Goal: Task Accomplishment & Management: Complete application form

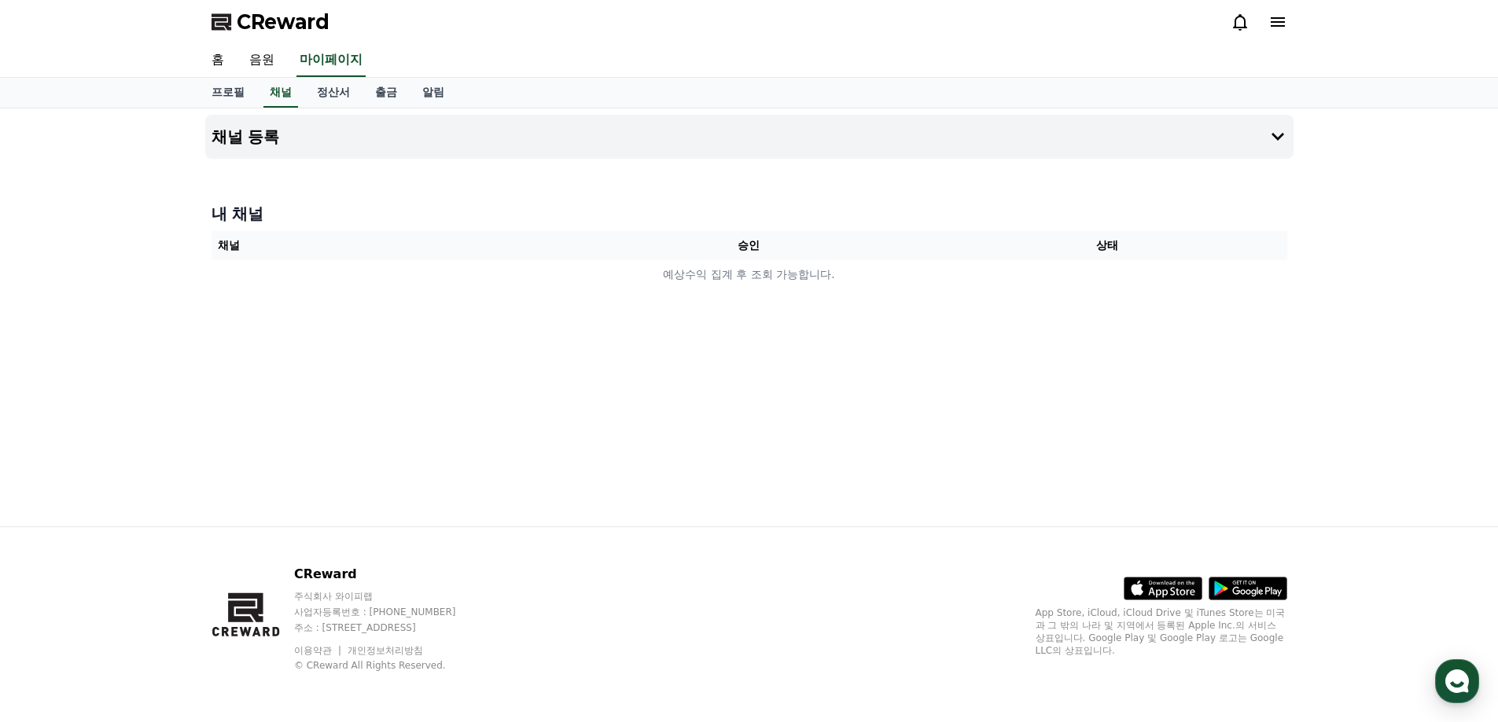
click at [254, 29] on span "CReward" at bounding box center [283, 21] width 93 height 25
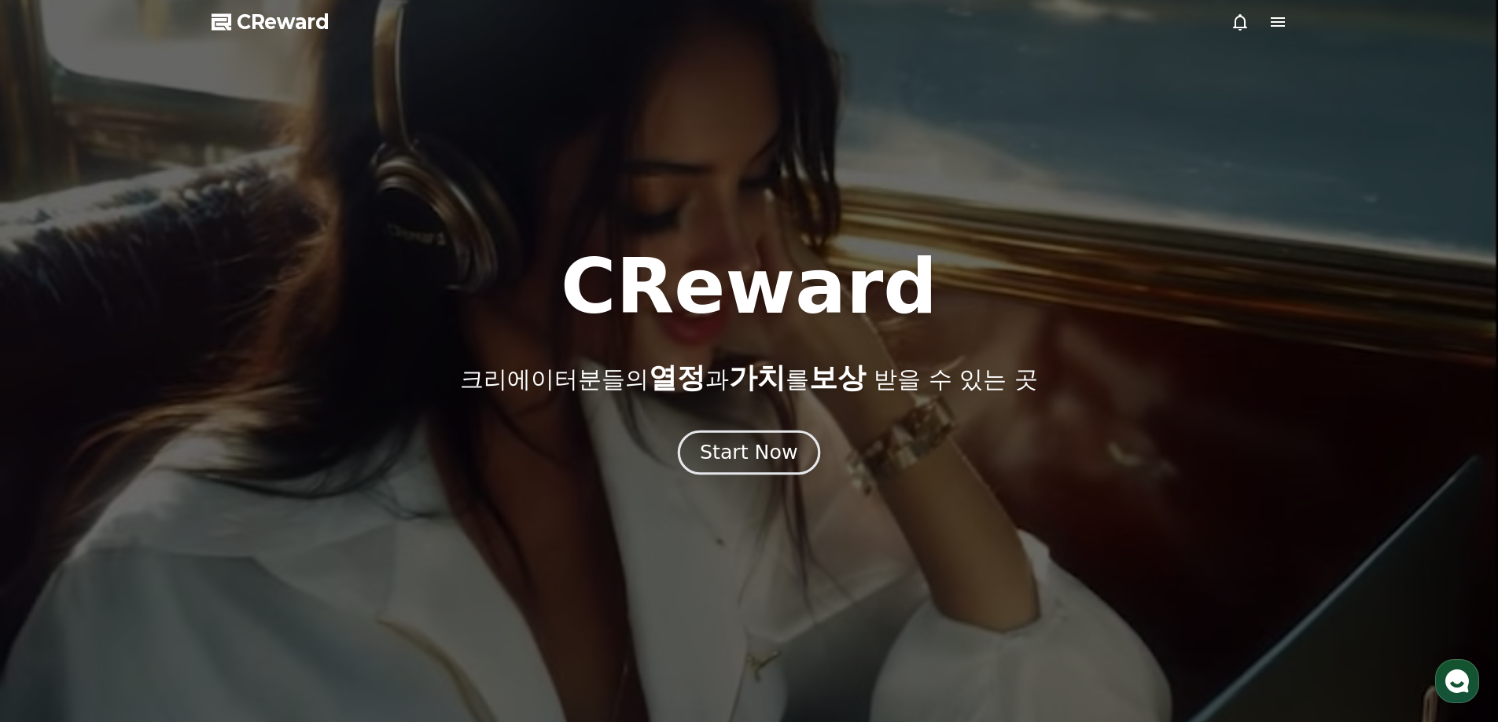
click at [776, 472] on button "Start Now" at bounding box center [749, 452] width 142 height 45
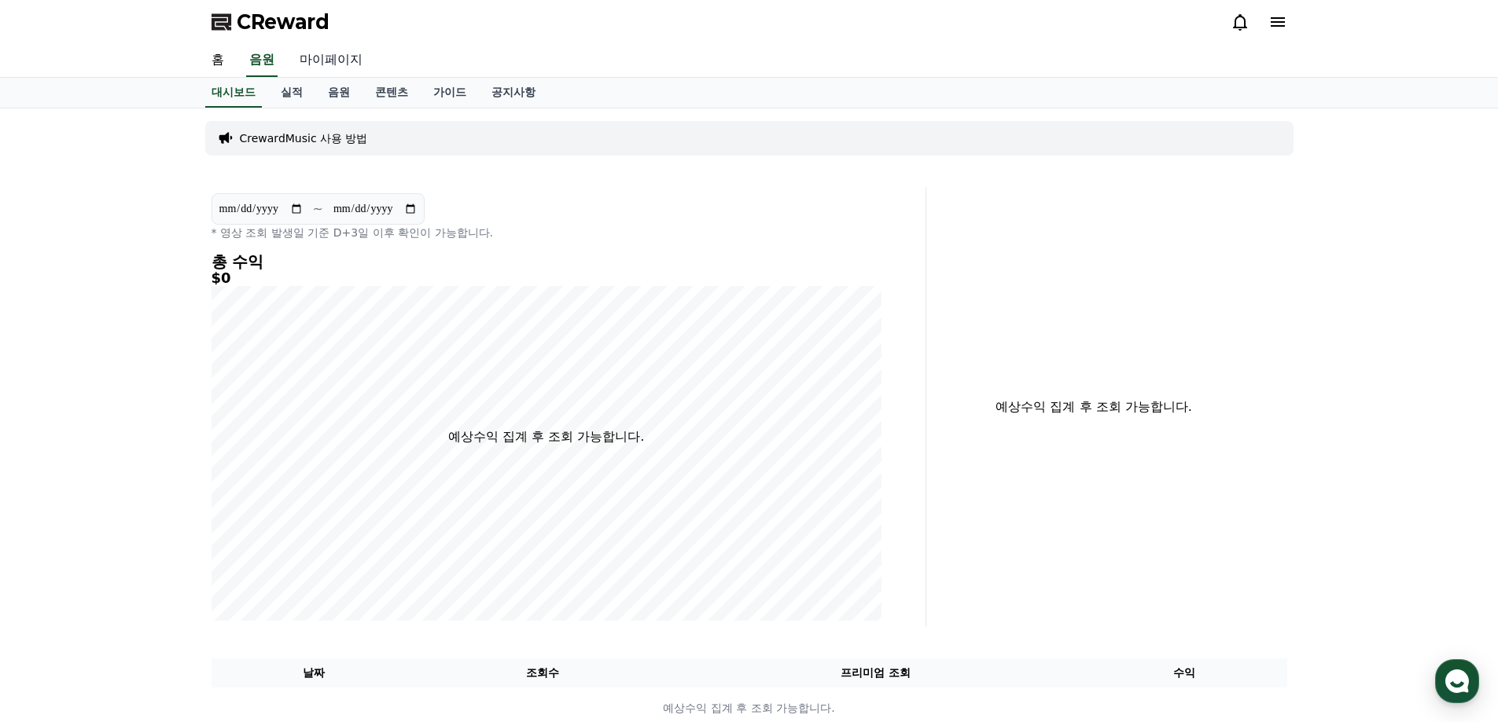
click at [305, 60] on link "마이페이지" at bounding box center [331, 60] width 88 height 33
select select "**********"
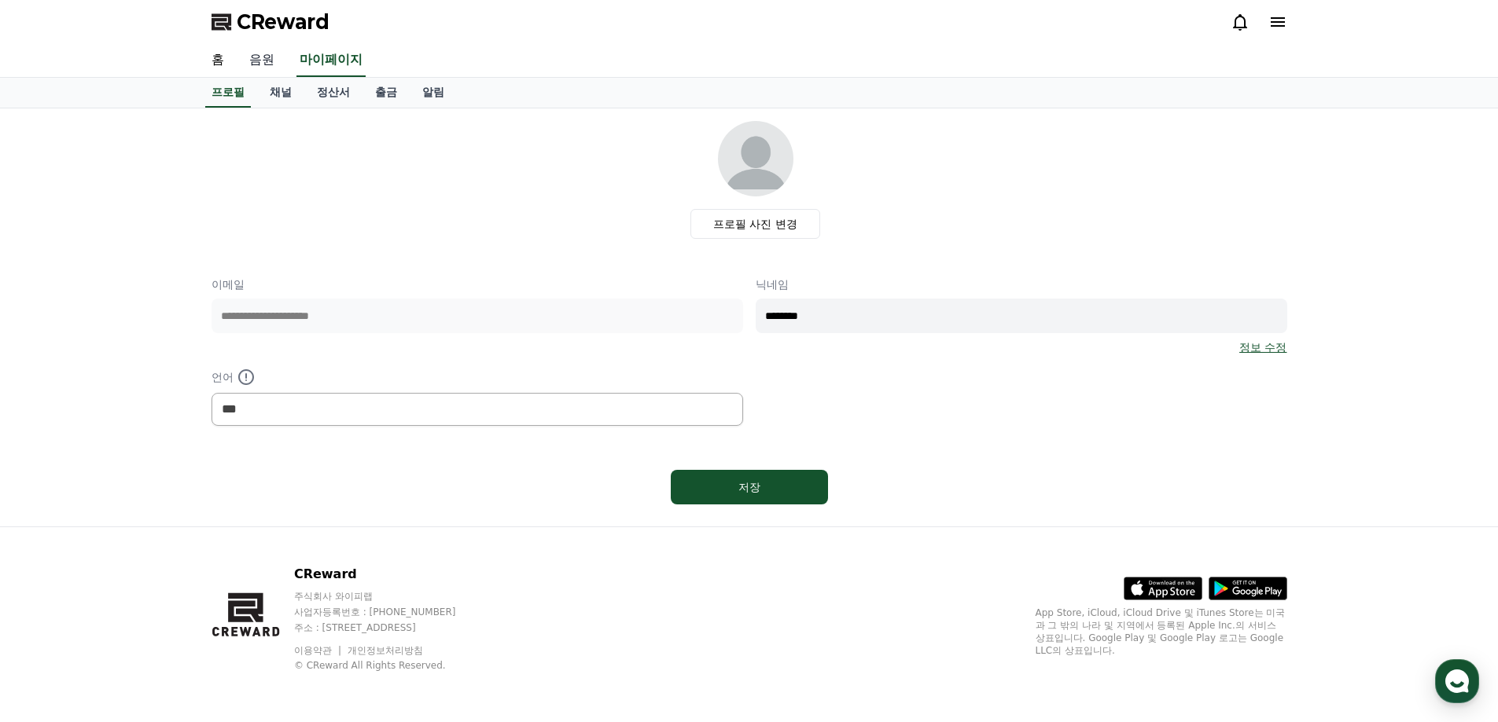
click at [237, 64] on link "음원" at bounding box center [262, 60] width 50 height 33
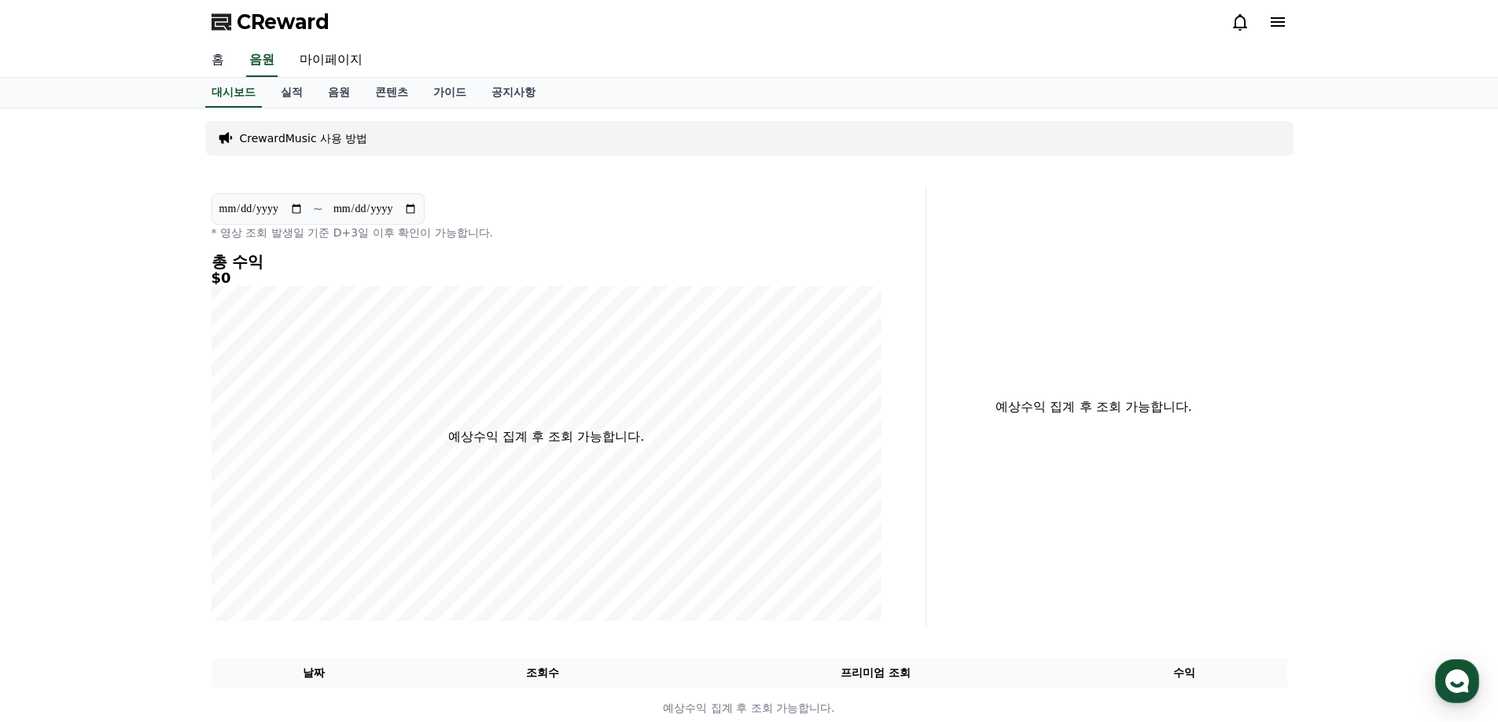
click at [216, 65] on link "홈" at bounding box center [218, 60] width 38 height 33
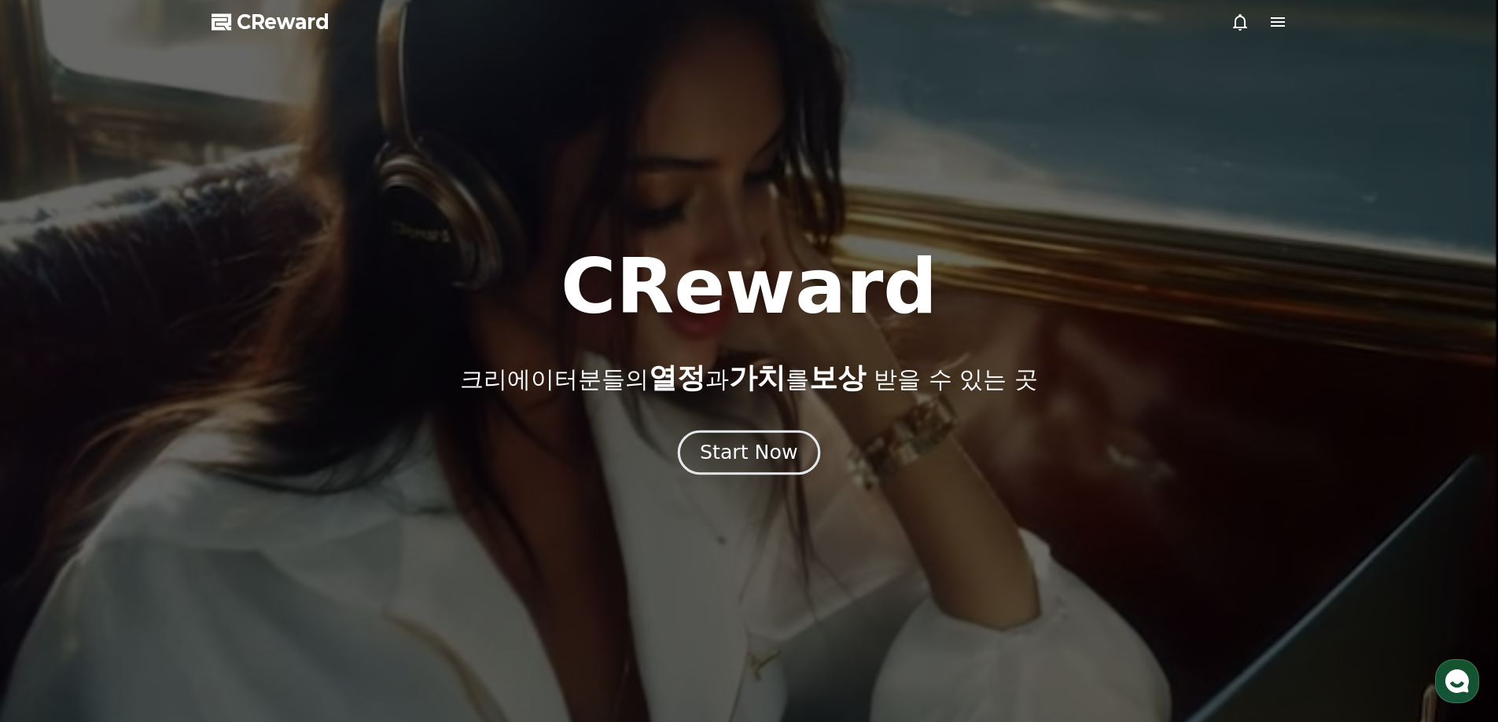
click at [802, 458] on button "Start Now" at bounding box center [749, 452] width 142 height 45
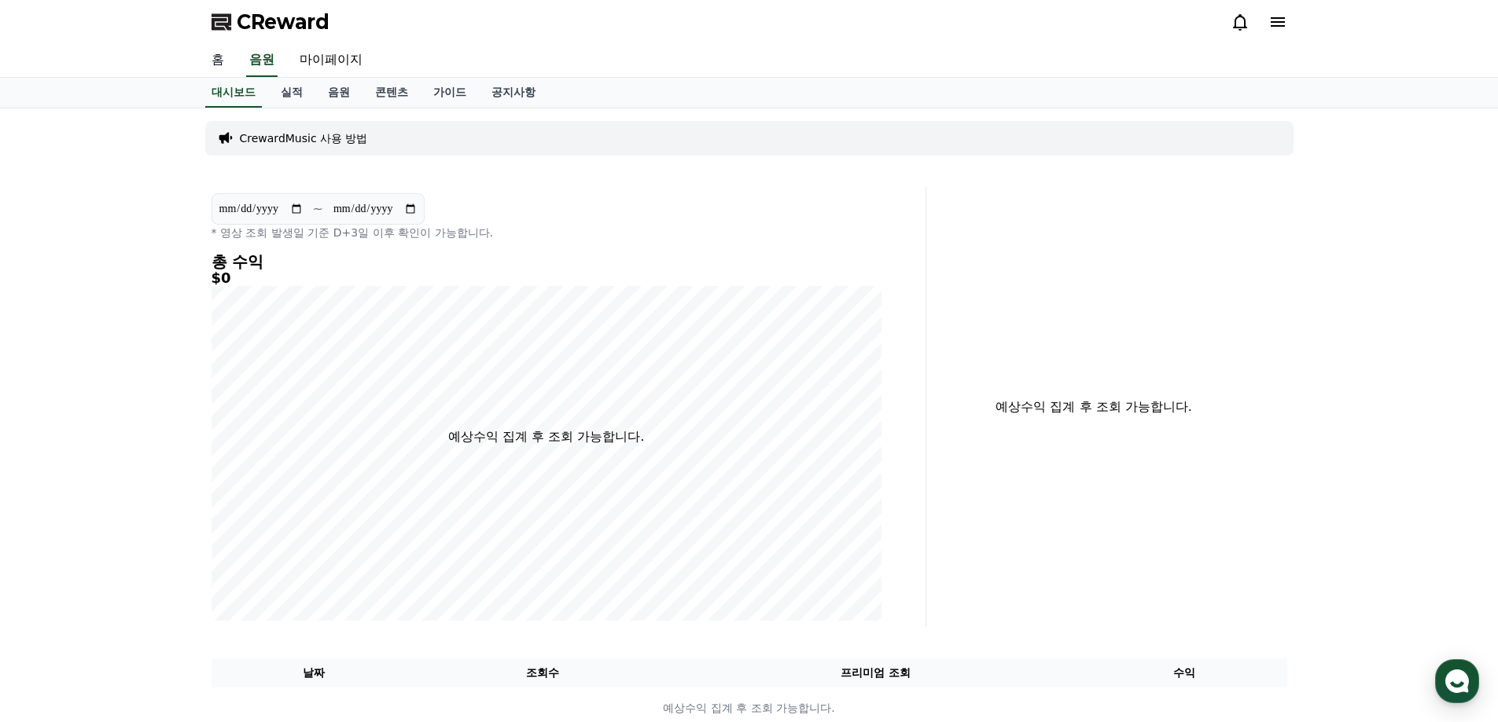
click at [217, 64] on link "홈" at bounding box center [218, 60] width 38 height 33
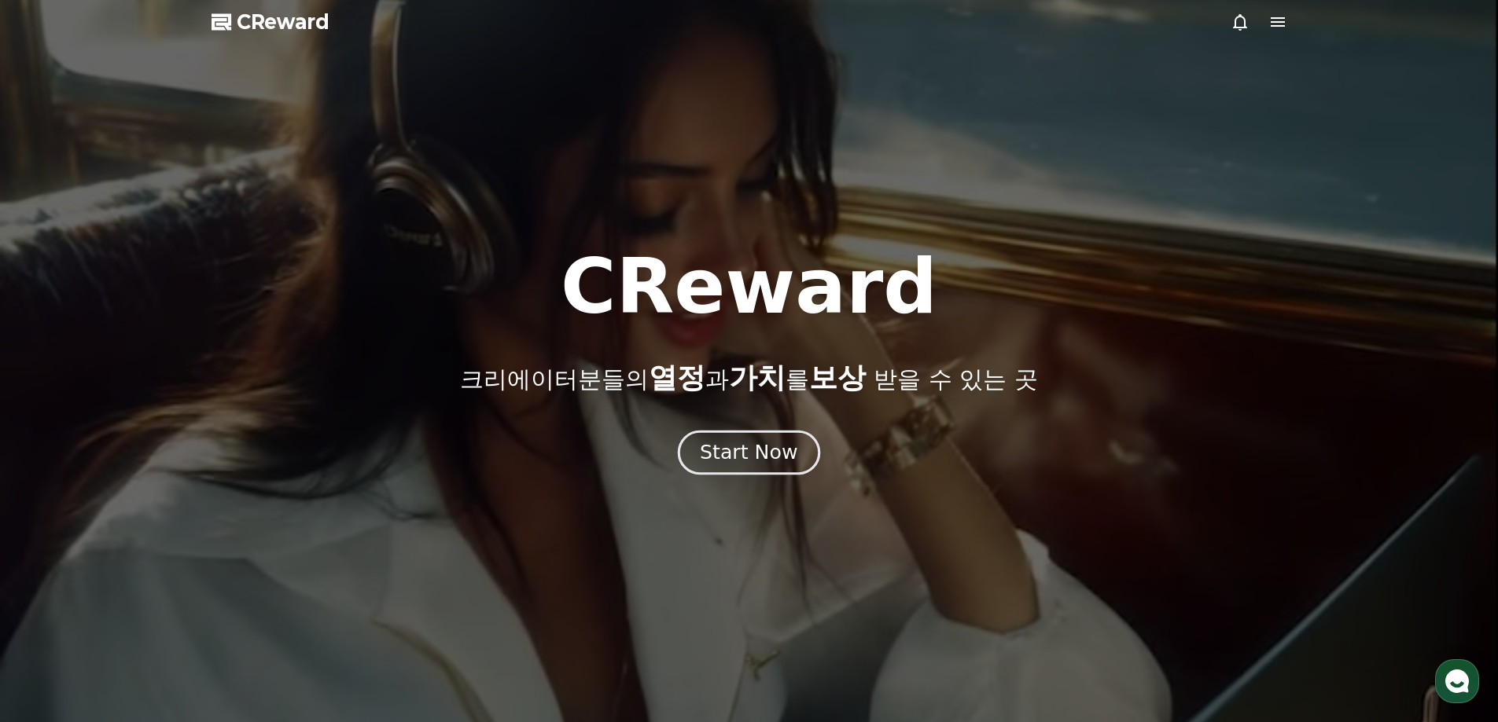
click at [766, 468] on button "Start Now" at bounding box center [749, 452] width 142 height 45
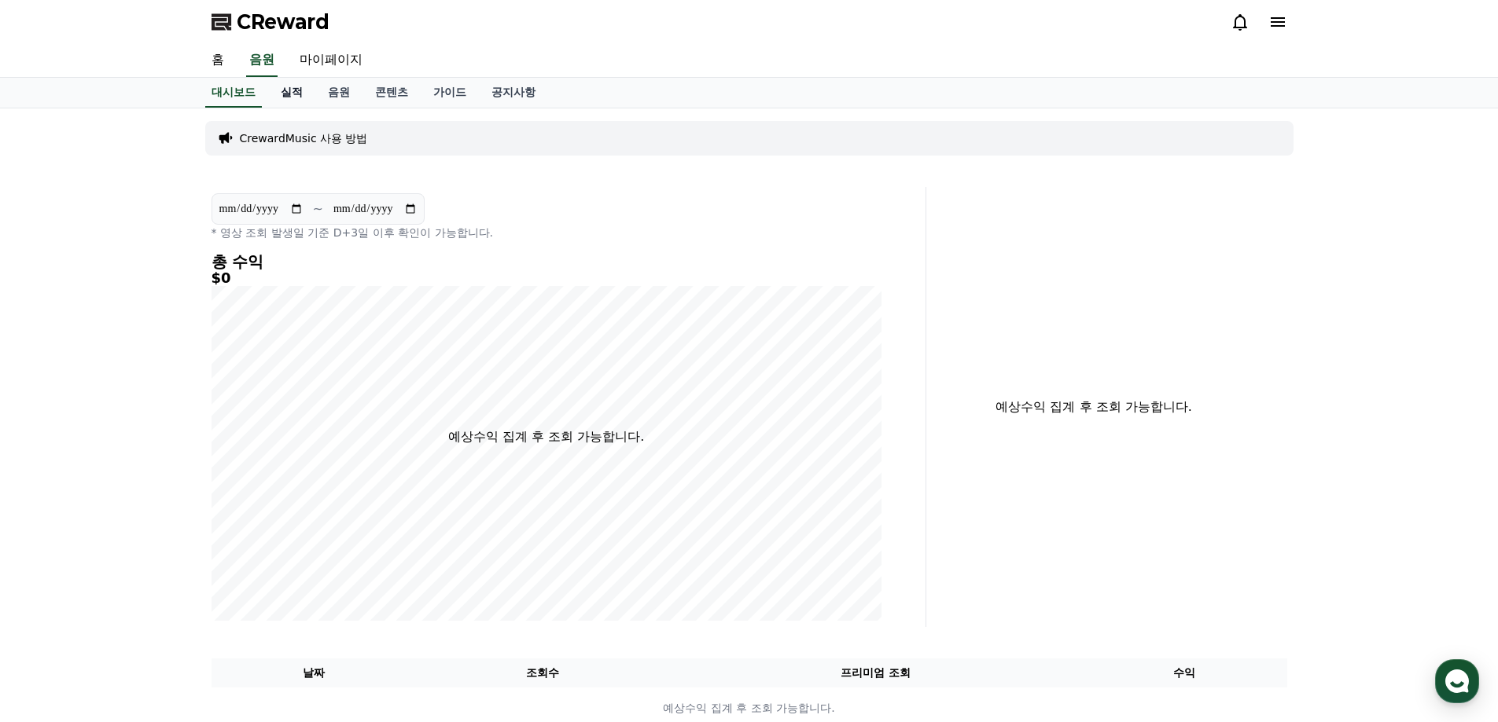
click at [287, 94] on link "실적" at bounding box center [291, 93] width 47 height 30
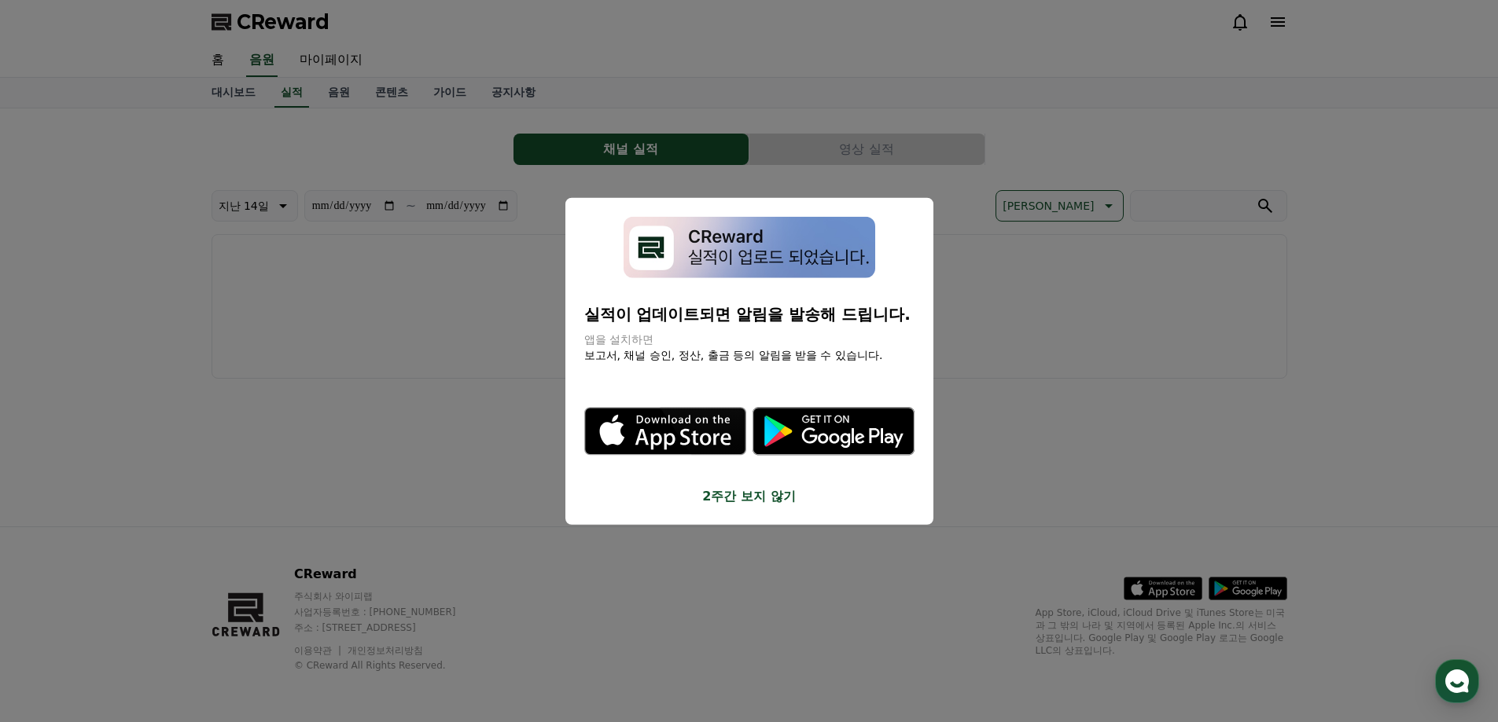
click at [335, 86] on button "close modal" at bounding box center [749, 361] width 1498 height 722
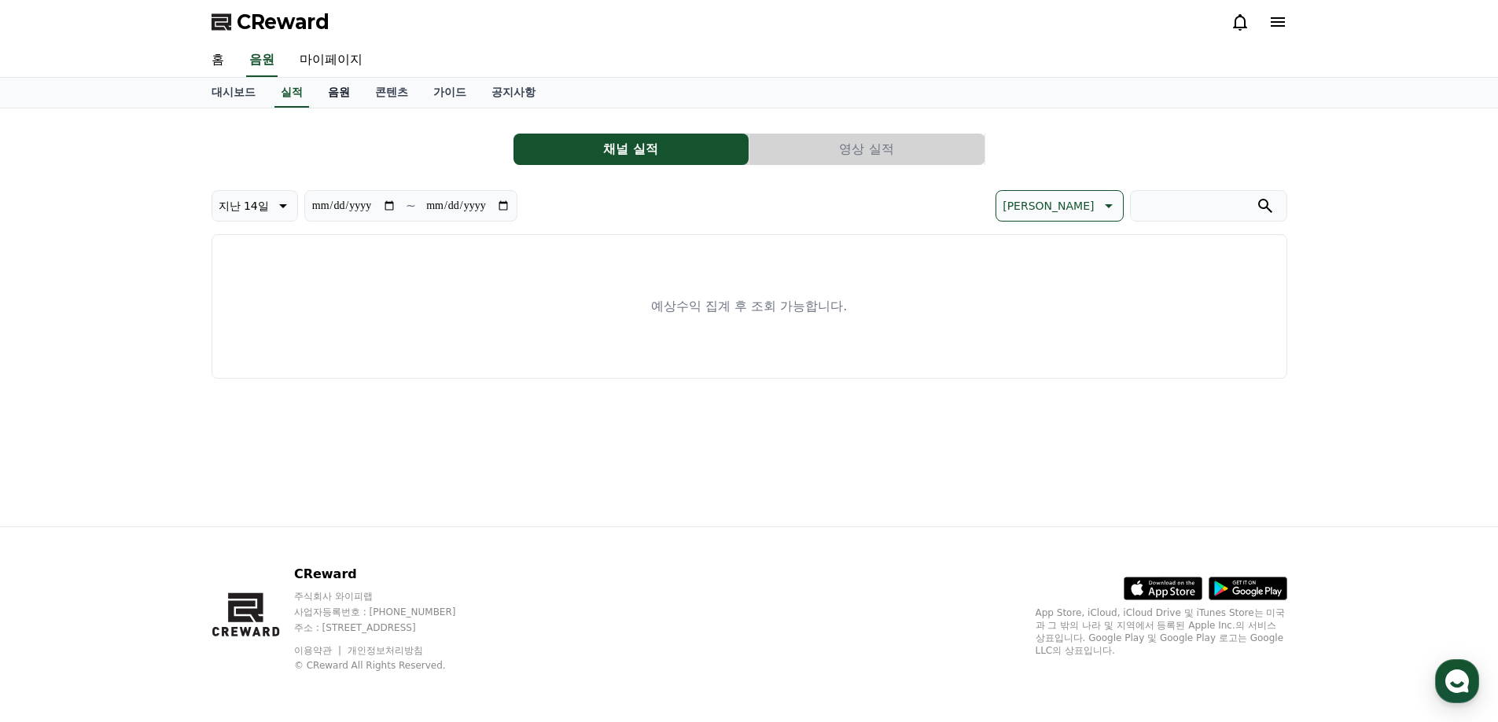
click at [334, 89] on link "음원" at bounding box center [338, 93] width 47 height 30
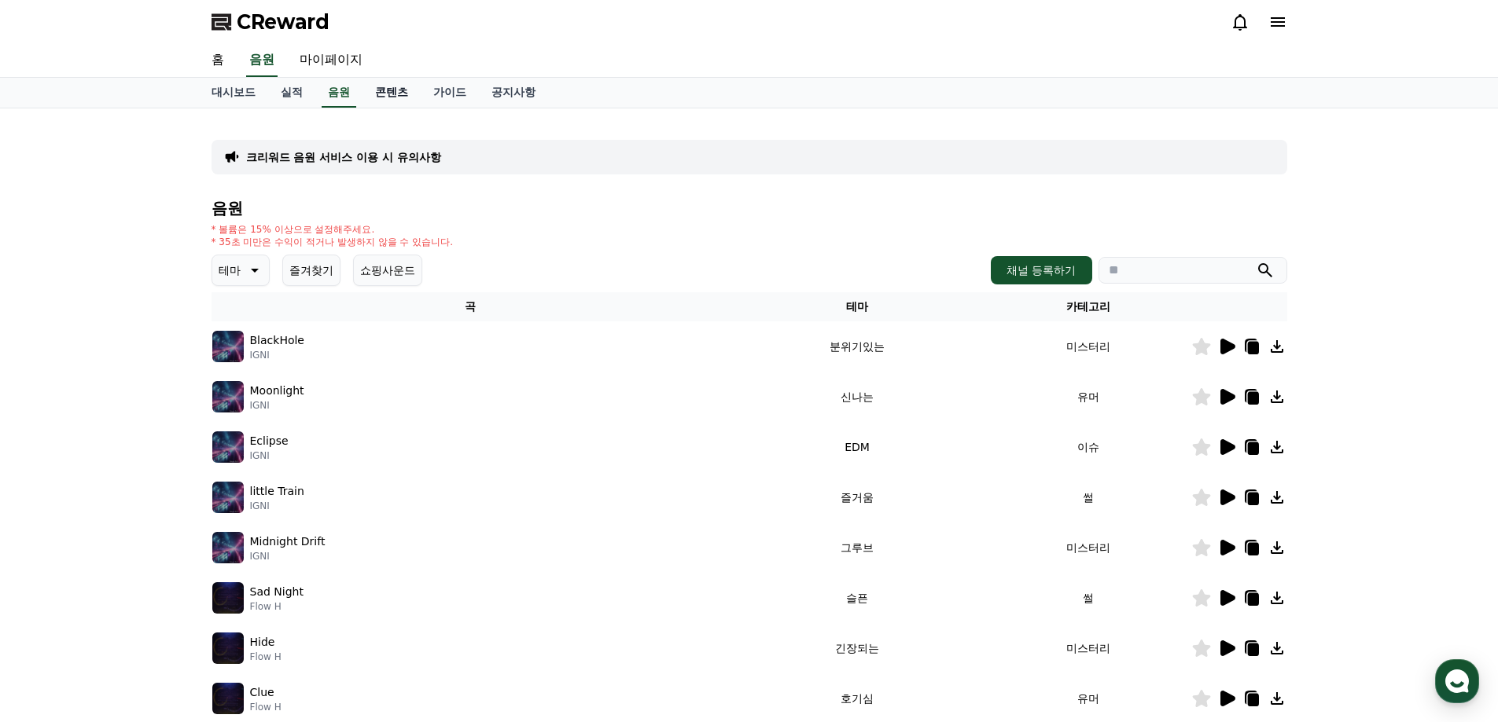
click at [384, 88] on link "콘텐츠" at bounding box center [391, 93] width 58 height 30
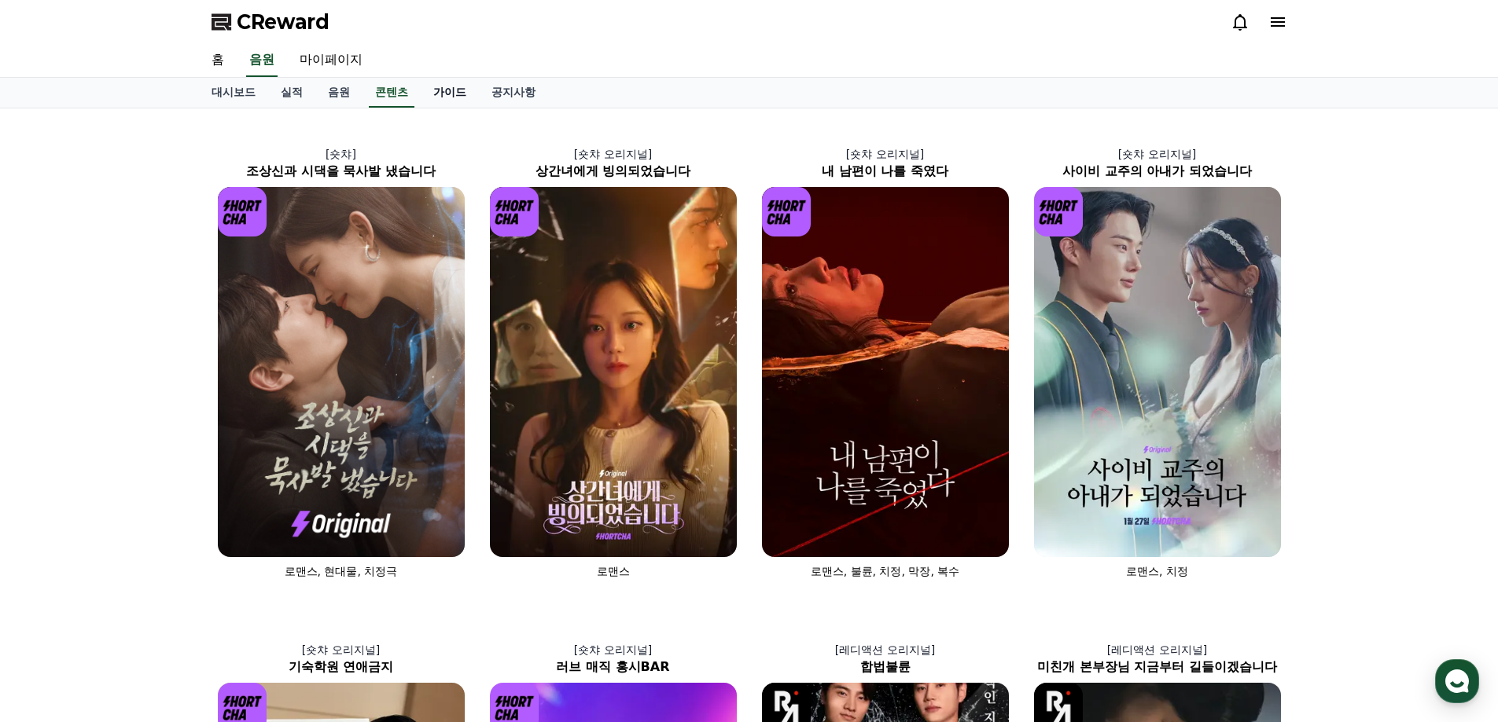
click at [431, 92] on link "가이드" at bounding box center [450, 93] width 58 height 30
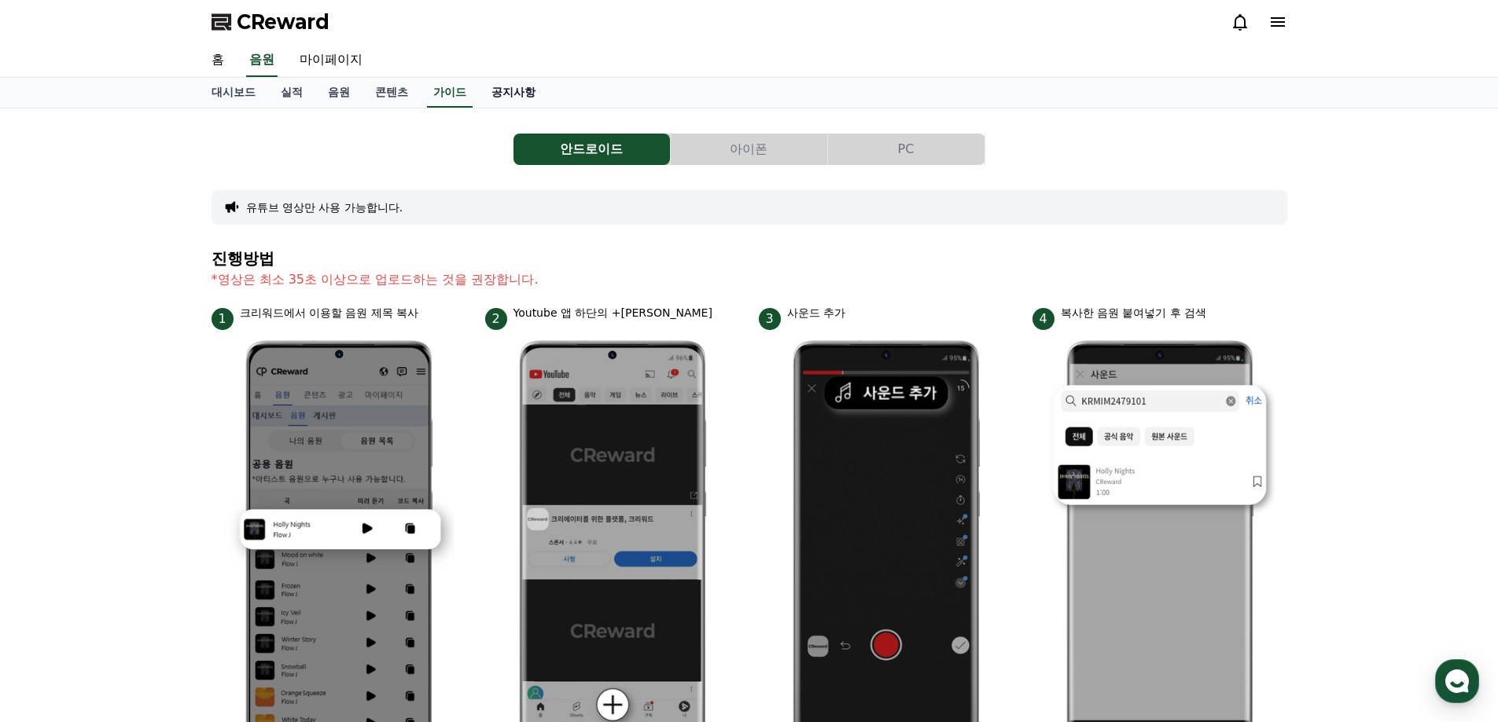
click at [497, 94] on link "공지사항" at bounding box center [513, 93] width 69 height 30
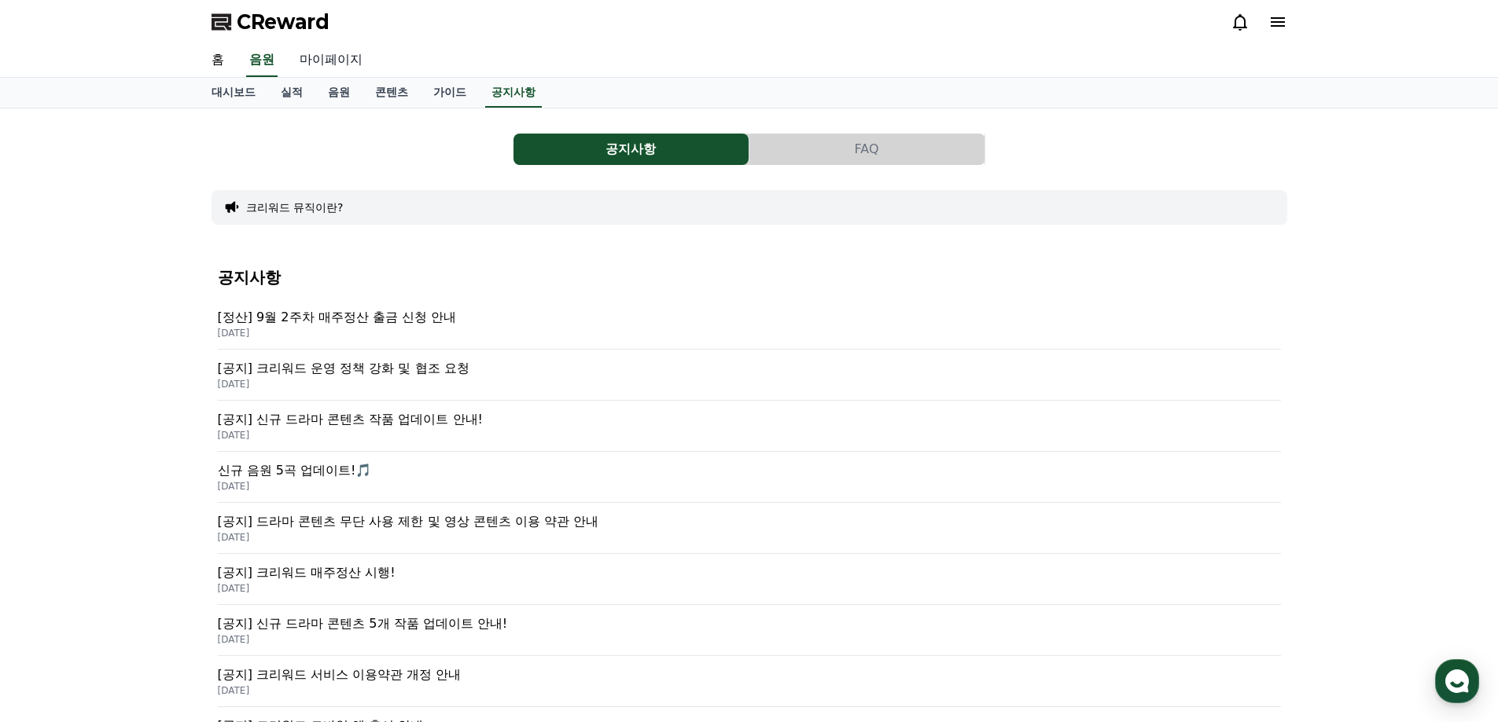
click at [334, 57] on link "마이페이지" at bounding box center [331, 60] width 88 height 33
select select "**********"
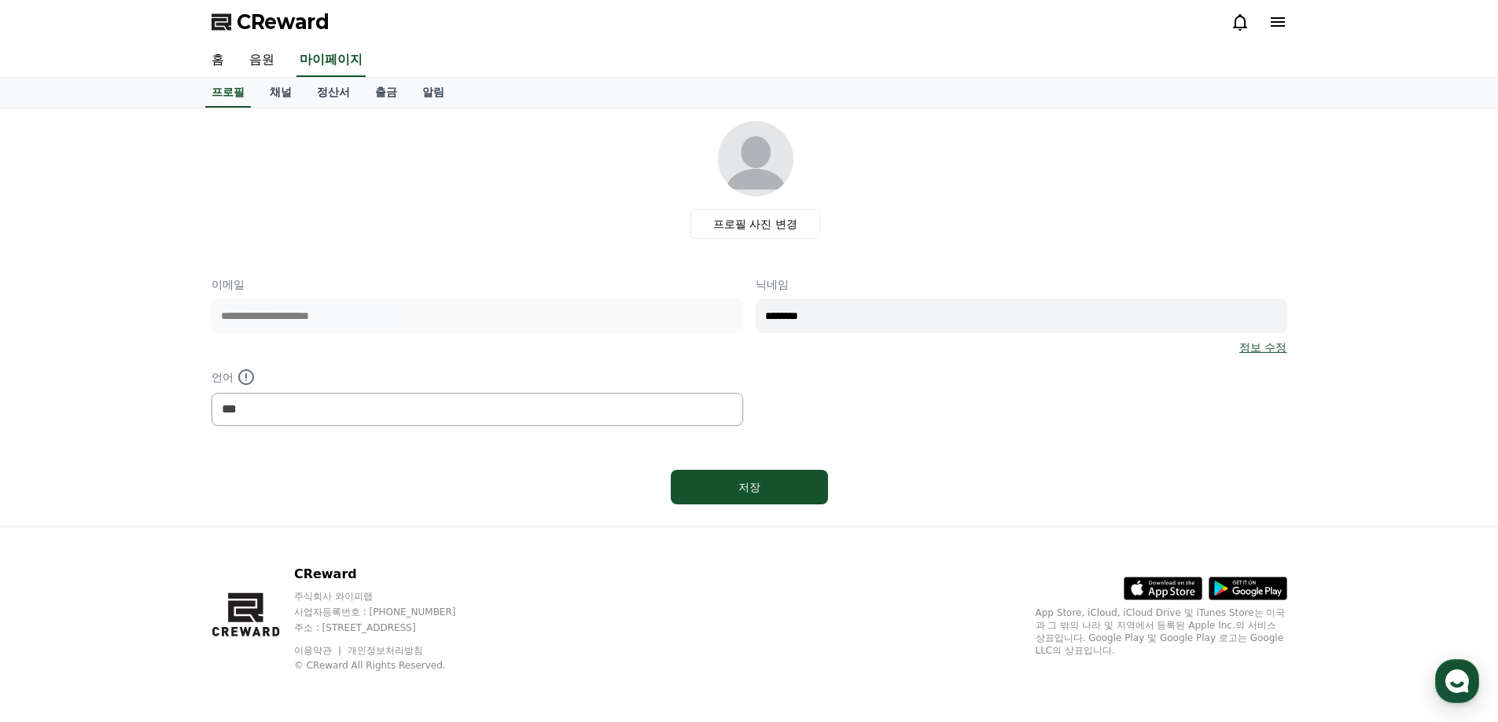
click at [1285, 24] on icon at bounding box center [1277, 22] width 19 height 19
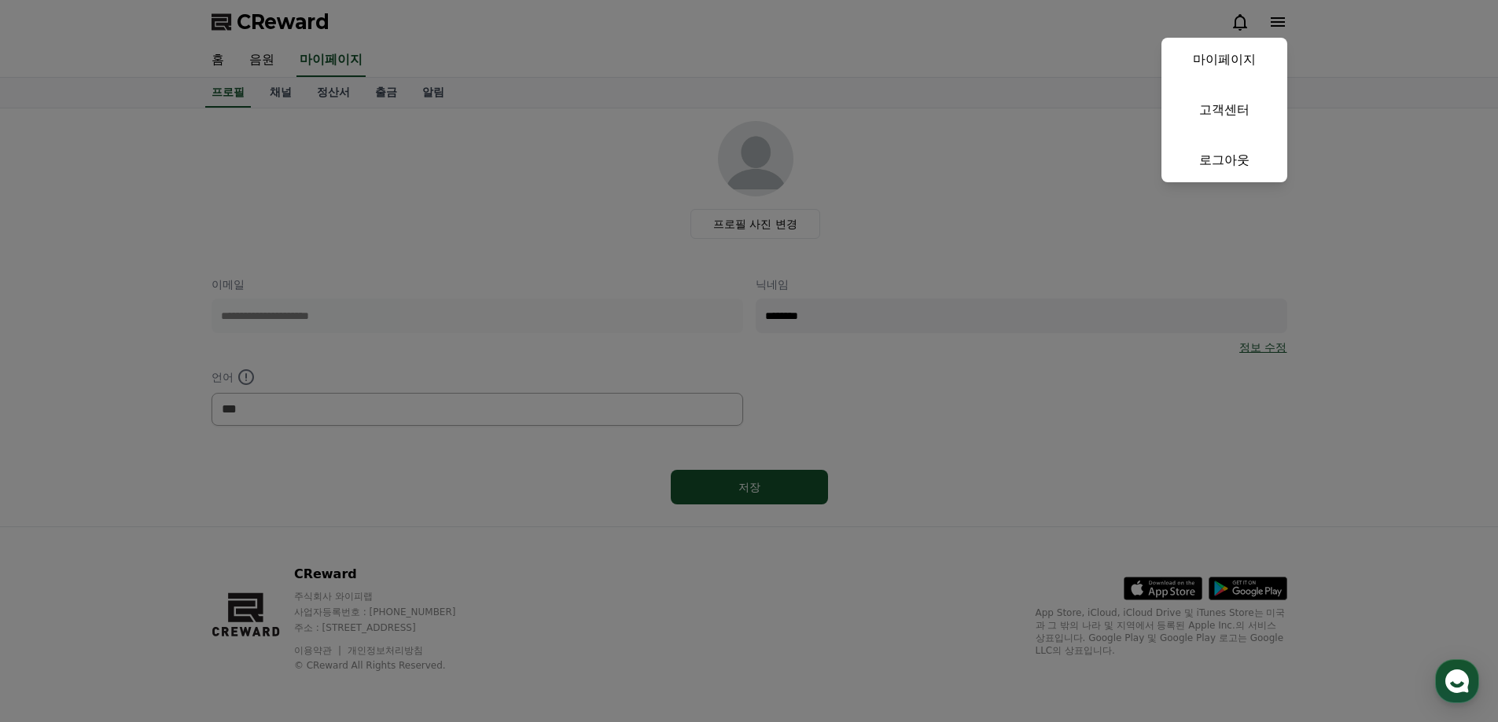
click at [1239, 14] on button "close" at bounding box center [749, 361] width 1498 height 722
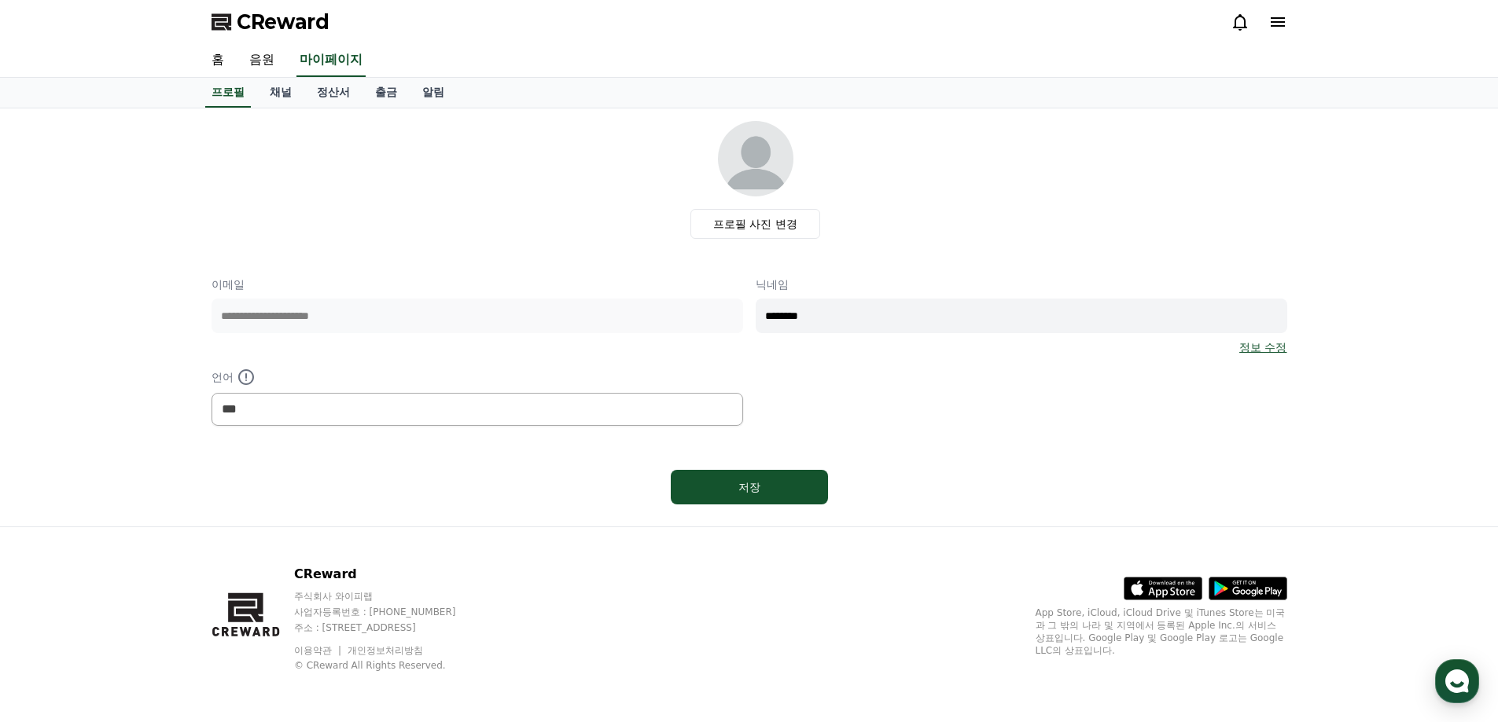
click at [1241, 18] on icon at bounding box center [1239, 22] width 19 height 19
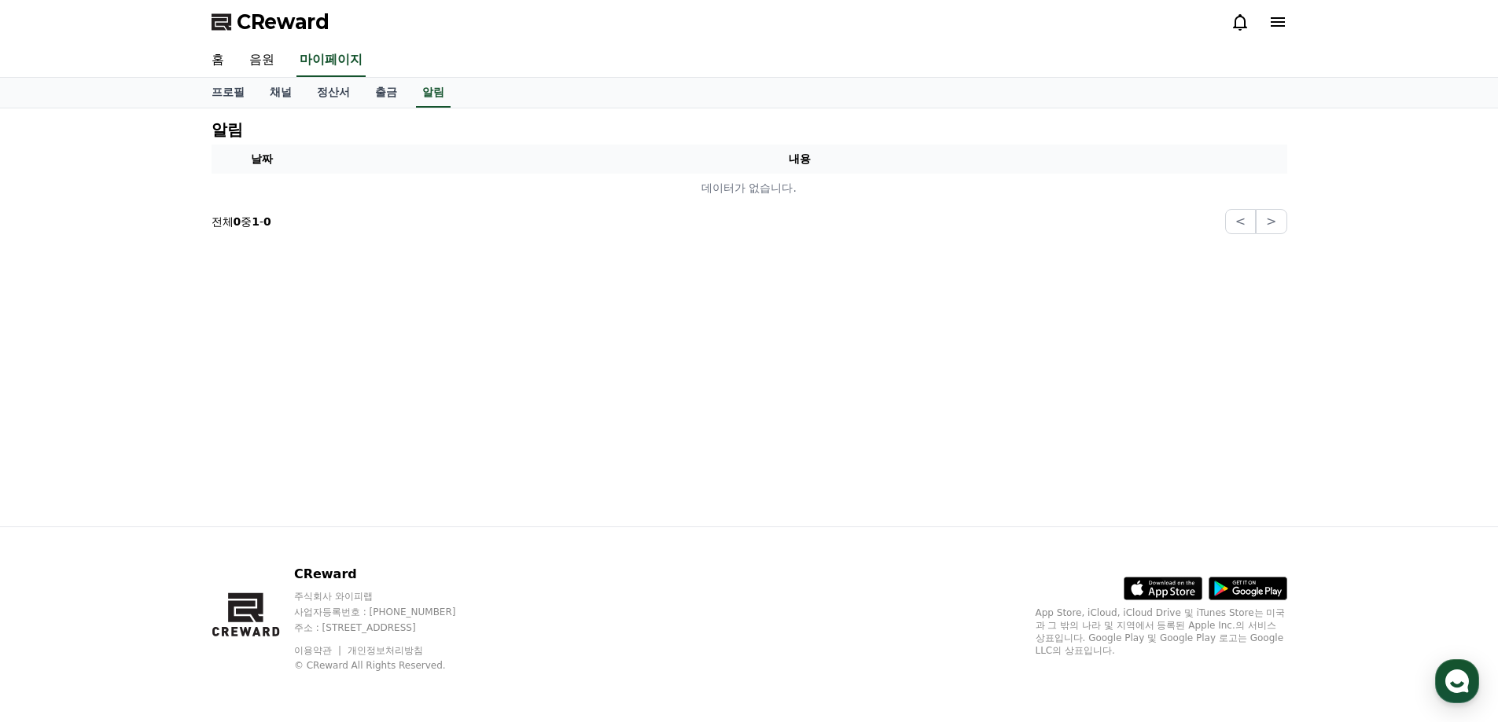
click at [1280, 13] on icon at bounding box center [1277, 22] width 19 height 19
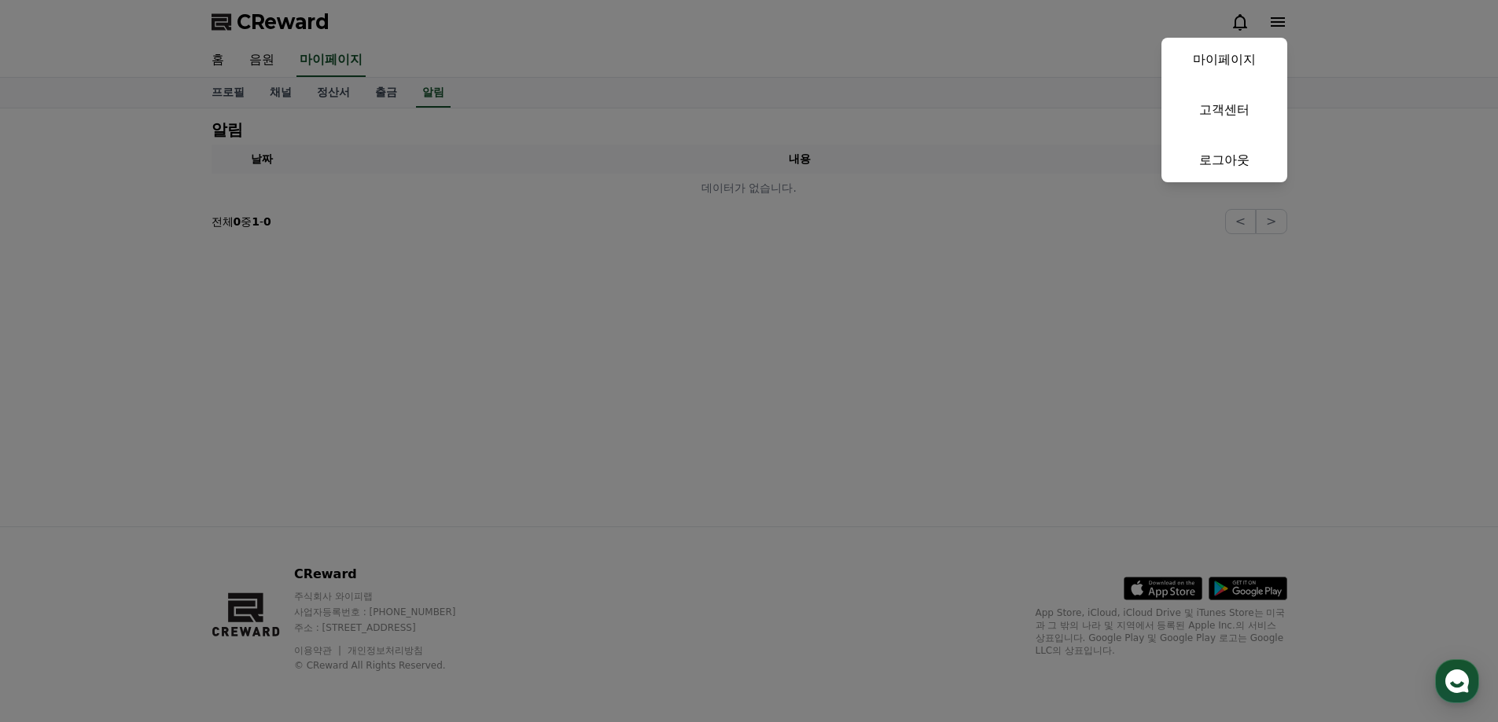
click at [1229, 63] on link "마이페이지" at bounding box center [1224, 60] width 126 height 44
select select "**********"
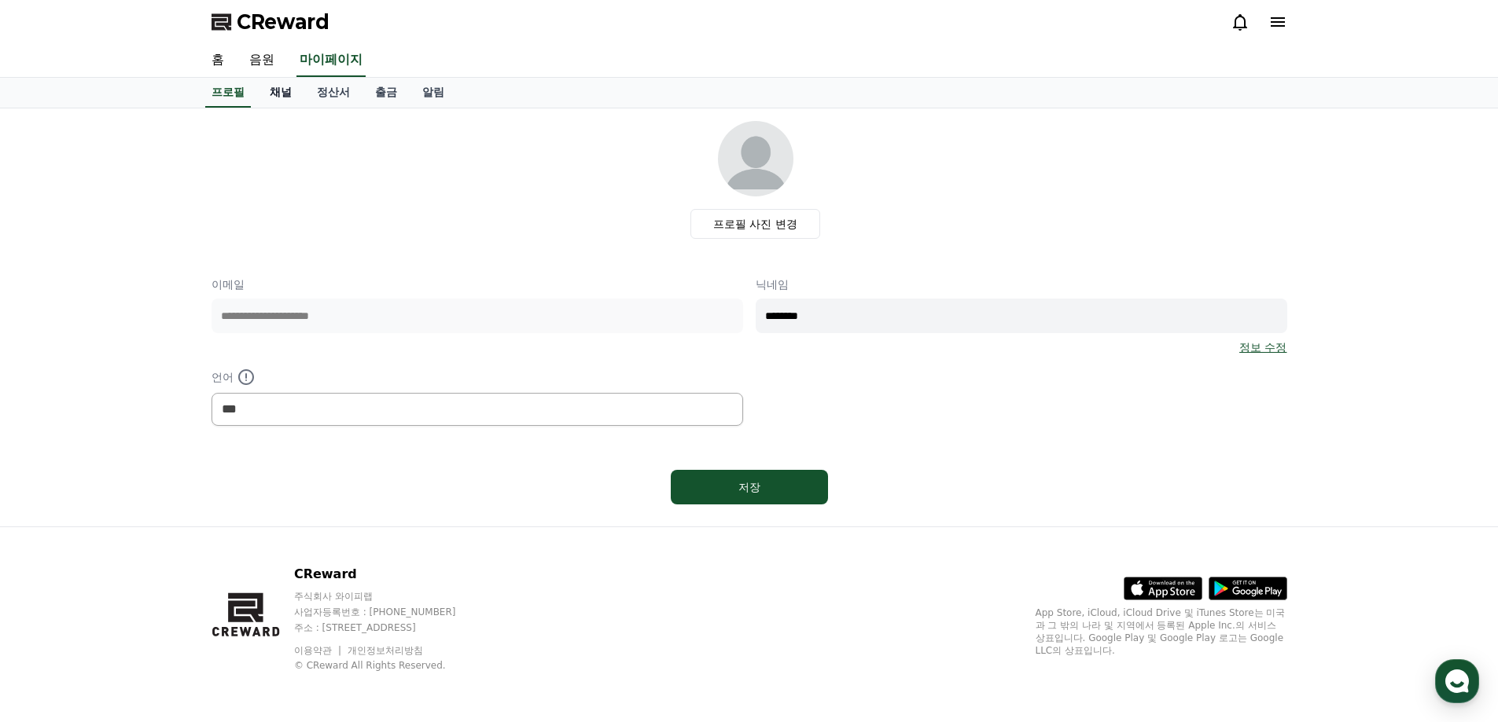
click at [281, 94] on link "채널" at bounding box center [280, 93] width 47 height 30
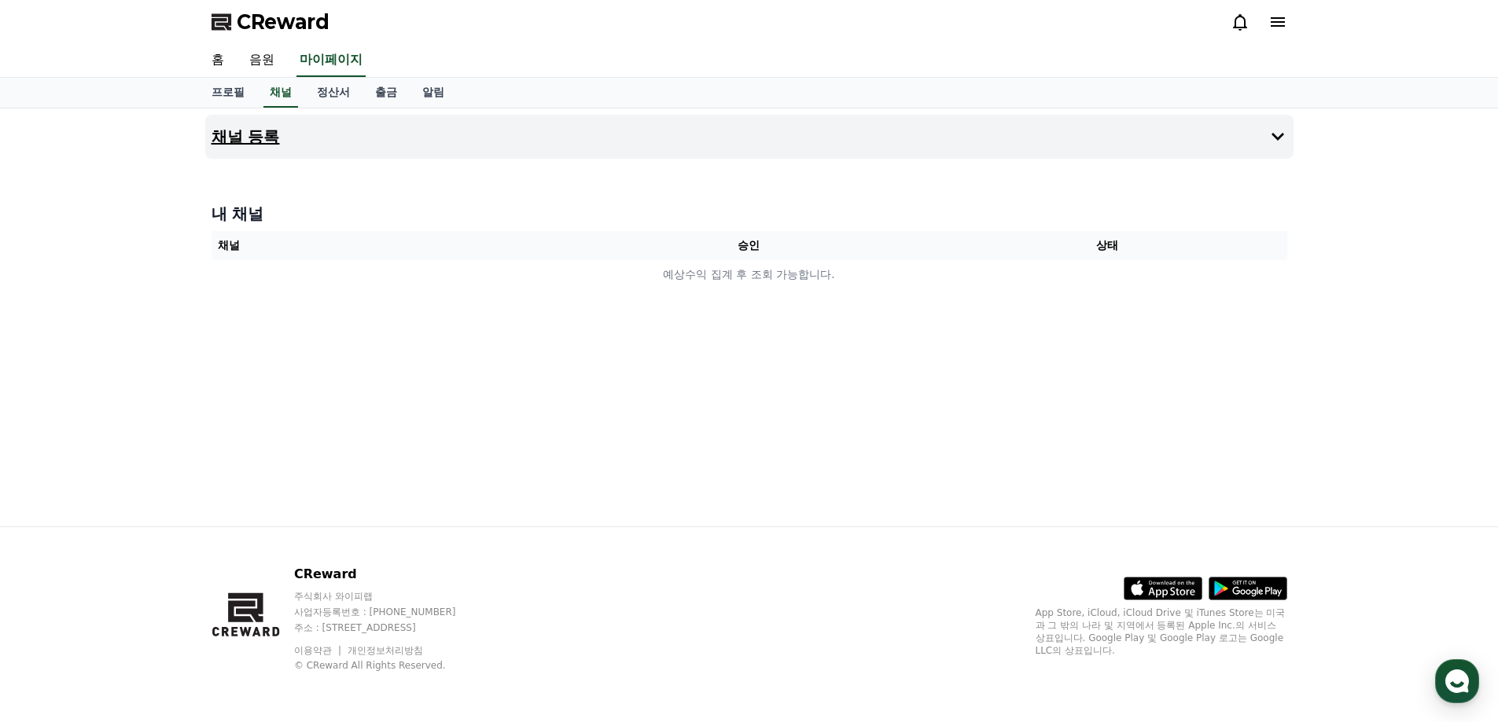
click at [1070, 146] on button "채널 등록" at bounding box center [749, 137] width 1088 height 44
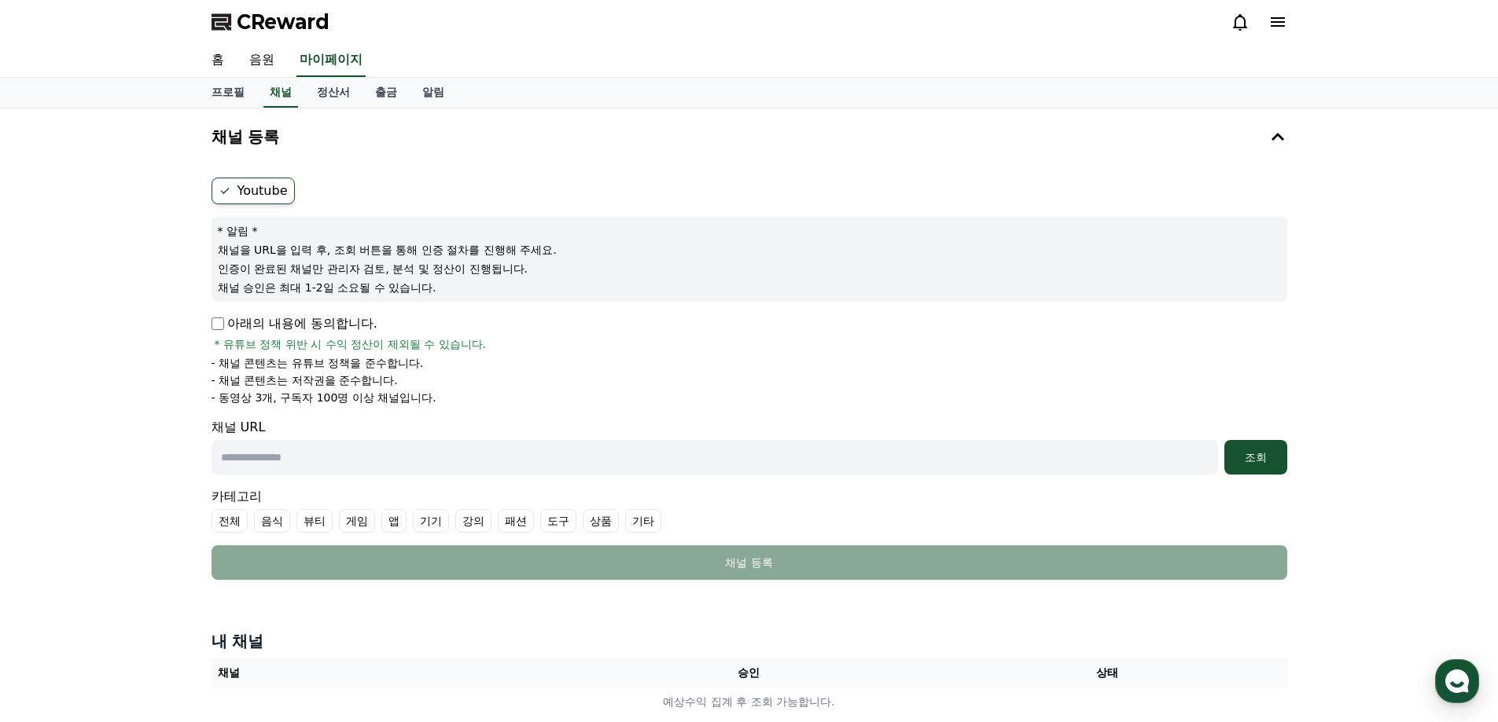
click at [297, 321] on p "아래의 내용에 동의합니다." at bounding box center [294, 323] width 166 height 19
click at [219, 331] on p "아래의 내용에 동의합니다." at bounding box center [294, 323] width 166 height 19
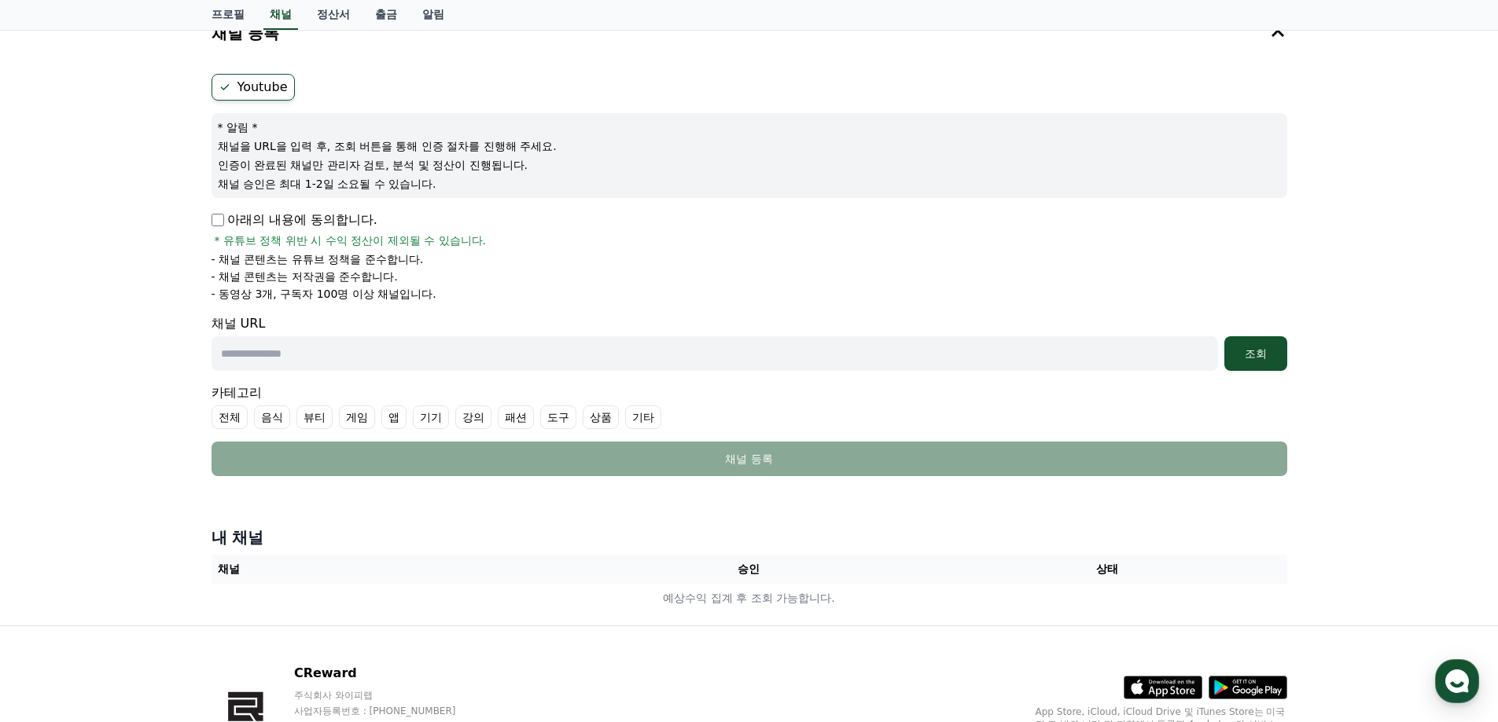
scroll to position [203, 0]
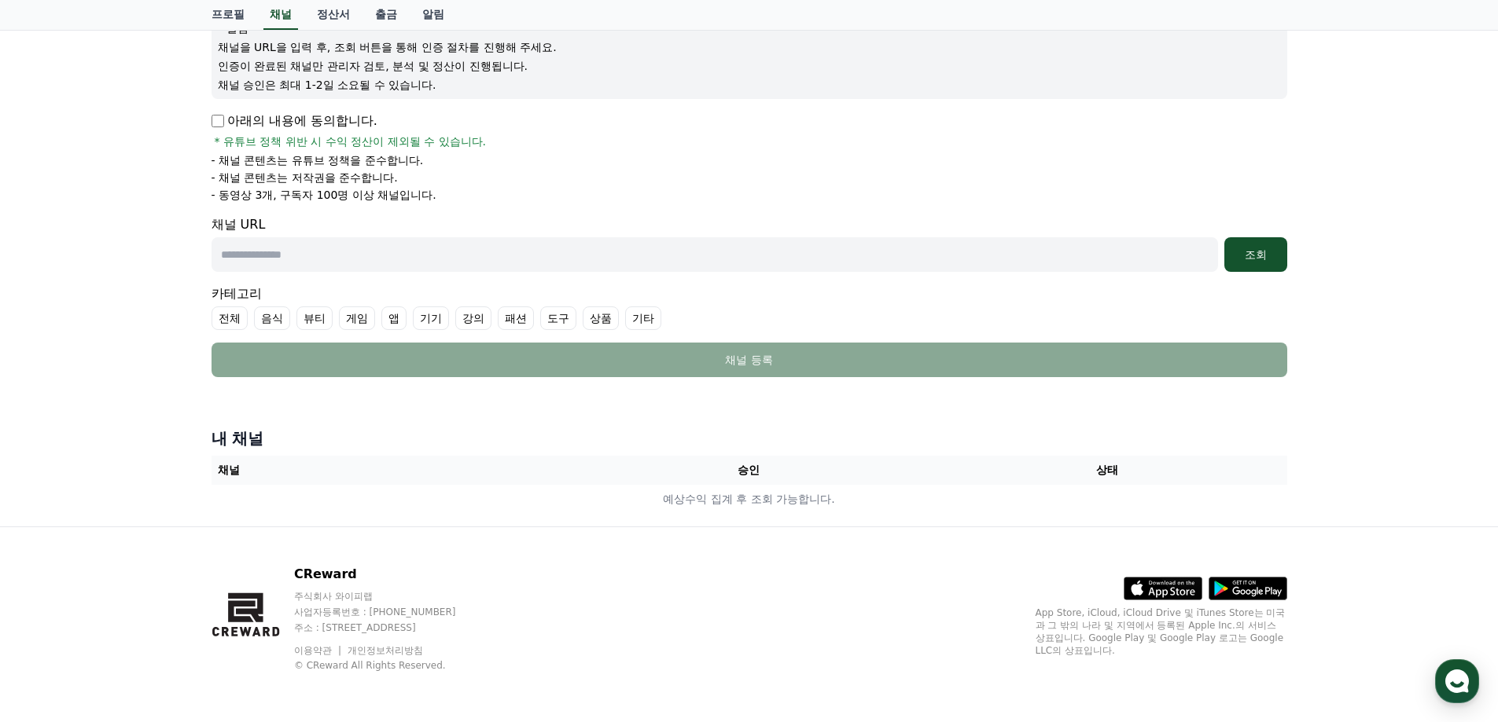
click at [388, 262] on input "text" at bounding box center [714, 254] width 1006 height 35
type input "**********"
click at [1264, 246] on button "조회" at bounding box center [1255, 254] width 63 height 35
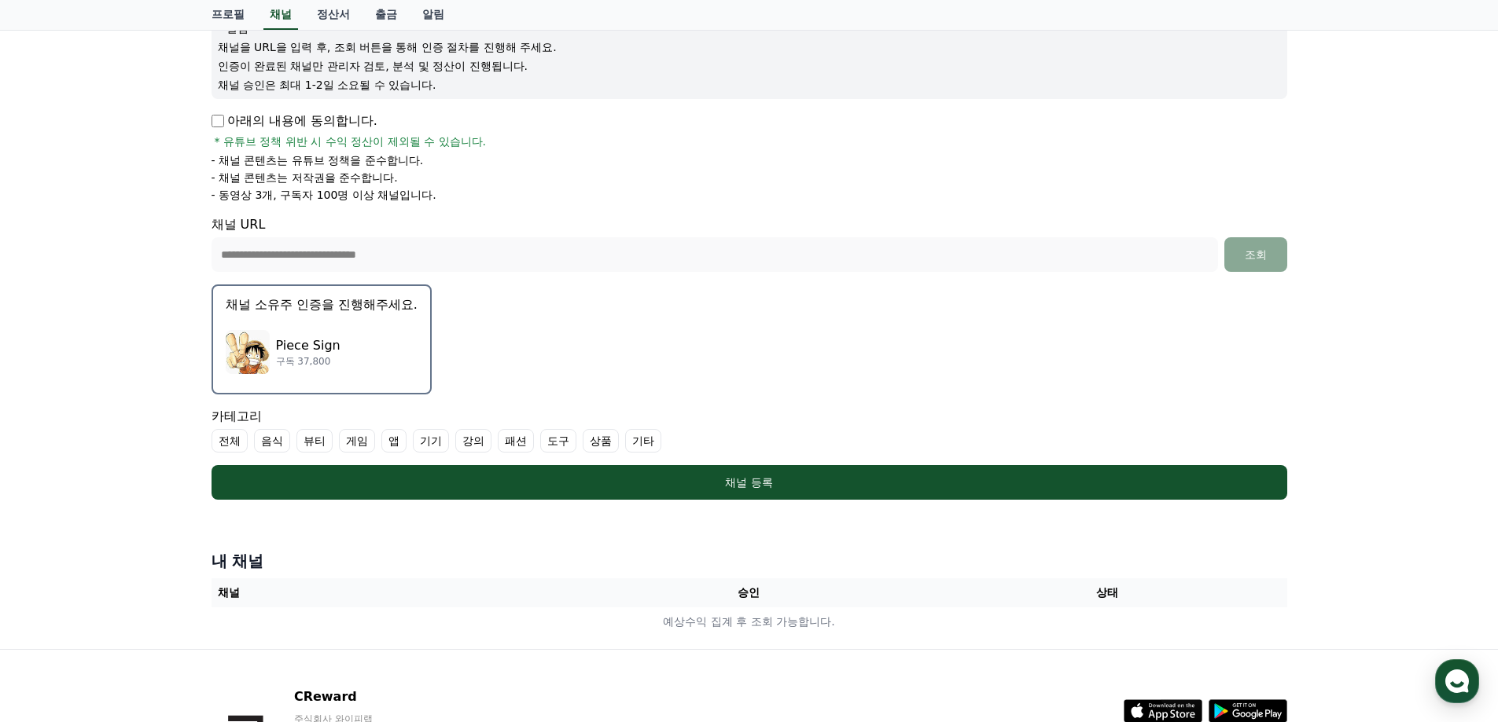
click at [381, 320] on button "채널 소유주 인증을 진행해주세요. Piece Sign 구독 37,800" at bounding box center [321, 340] width 220 height 110
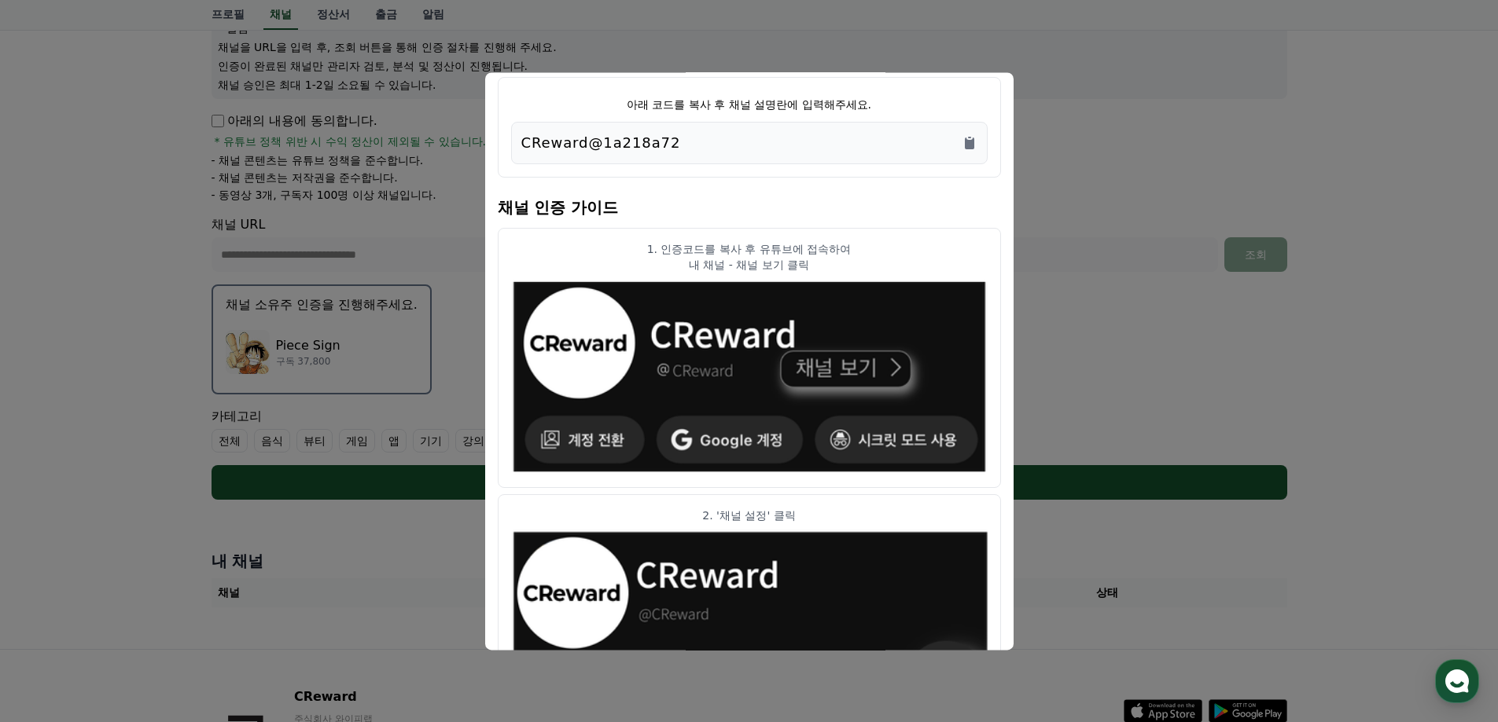
scroll to position [0, 0]
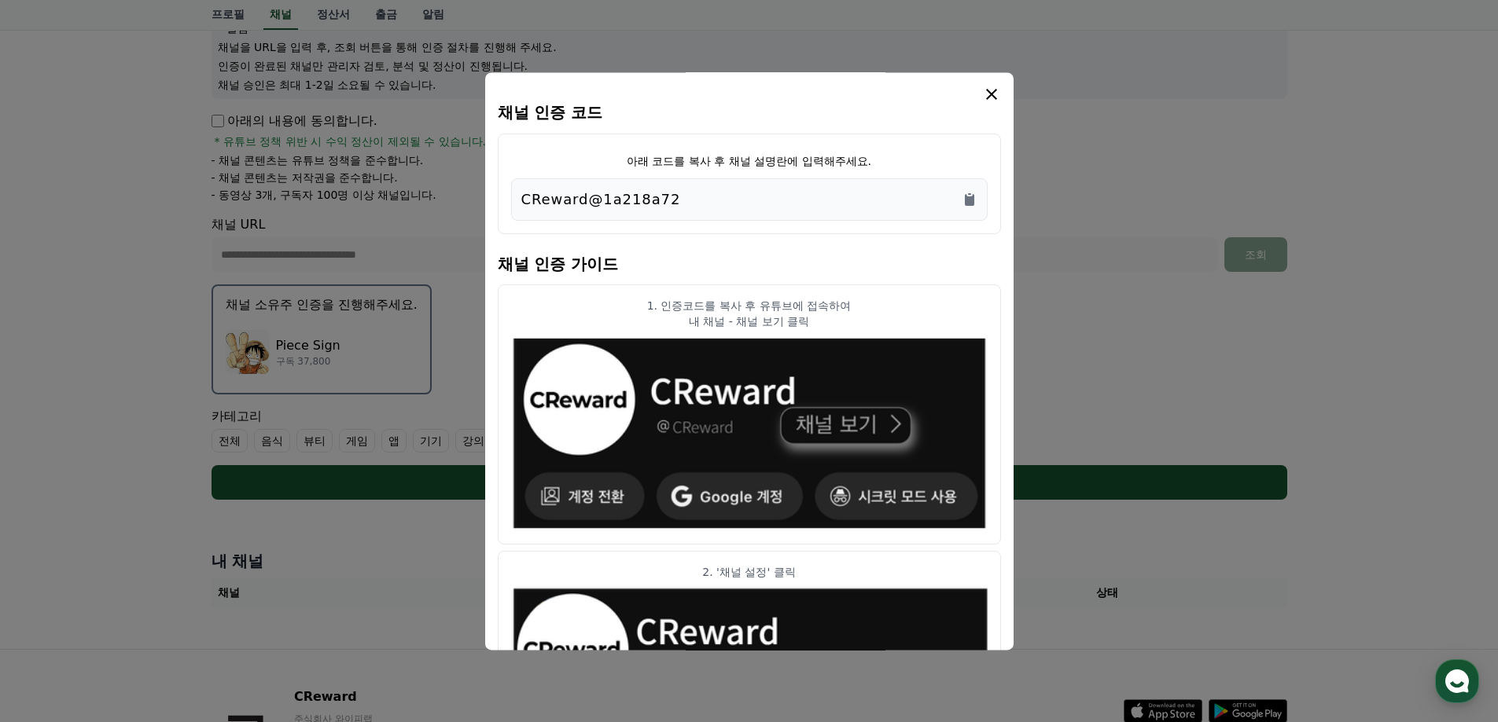
click at [1008, 96] on div "채널 인증 코드 아래 코드를 복사 후 채널 설명란에 입력해주세요. CReward@1a218a72 채널 인증 가이드 1. 인증코드를 복사 후 유…" at bounding box center [749, 361] width 528 height 578
click at [1007, 96] on div "채널 인증 코드 아래 코드를 복사 후 채널 설명란에 입력해주세요. CReward@1a218a72 채널 인증 가이드 1. 인증코드를 복사 후 유…" at bounding box center [749, 361] width 528 height 578
click at [998, 87] on icon "modal" at bounding box center [991, 94] width 19 height 19
click at [972, 200] on icon "Copy to clipboard" at bounding box center [969, 200] width 9 height 12
click at [992, 93] on icon "modal" at bounding box center [991, 94] width 19 height 19
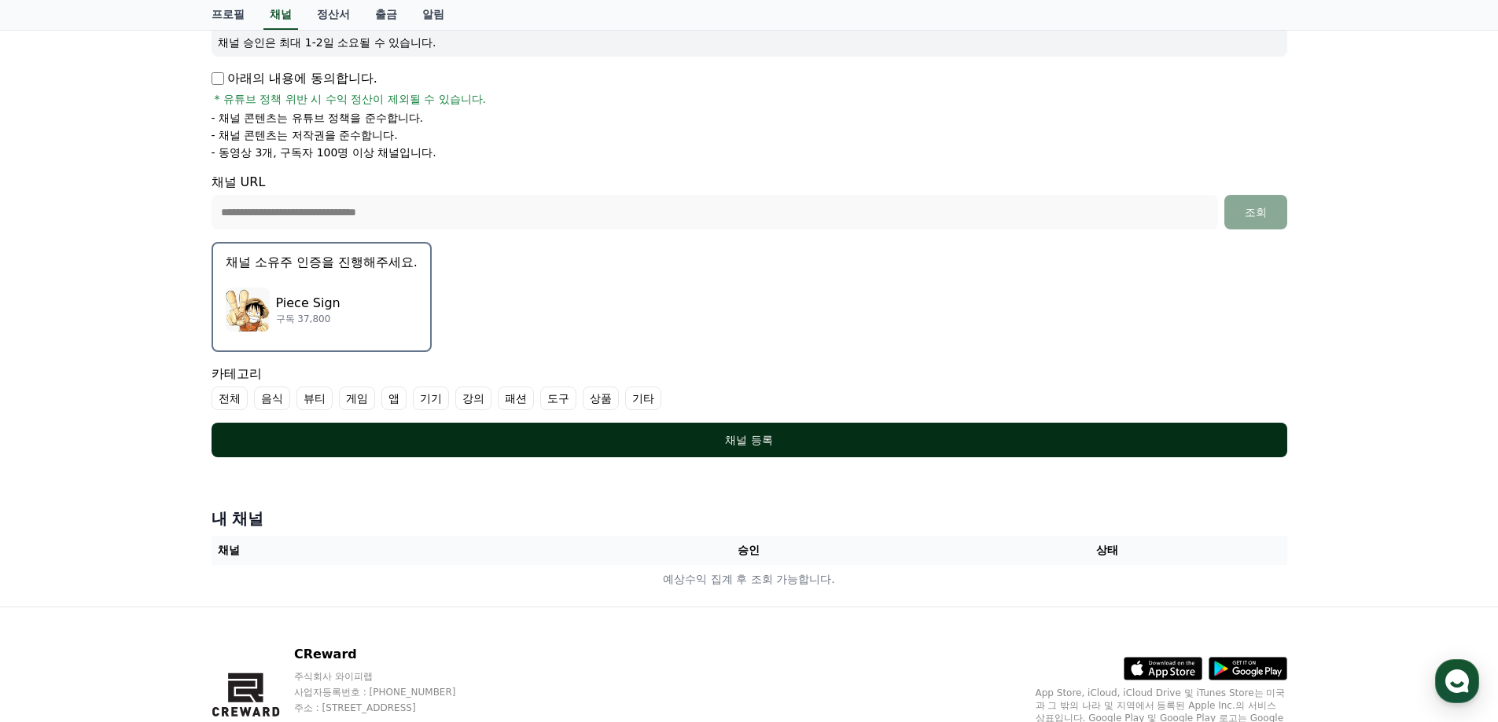
scroll to position [90, 0]
